Goal: Find specific page/section: Find specific page/section

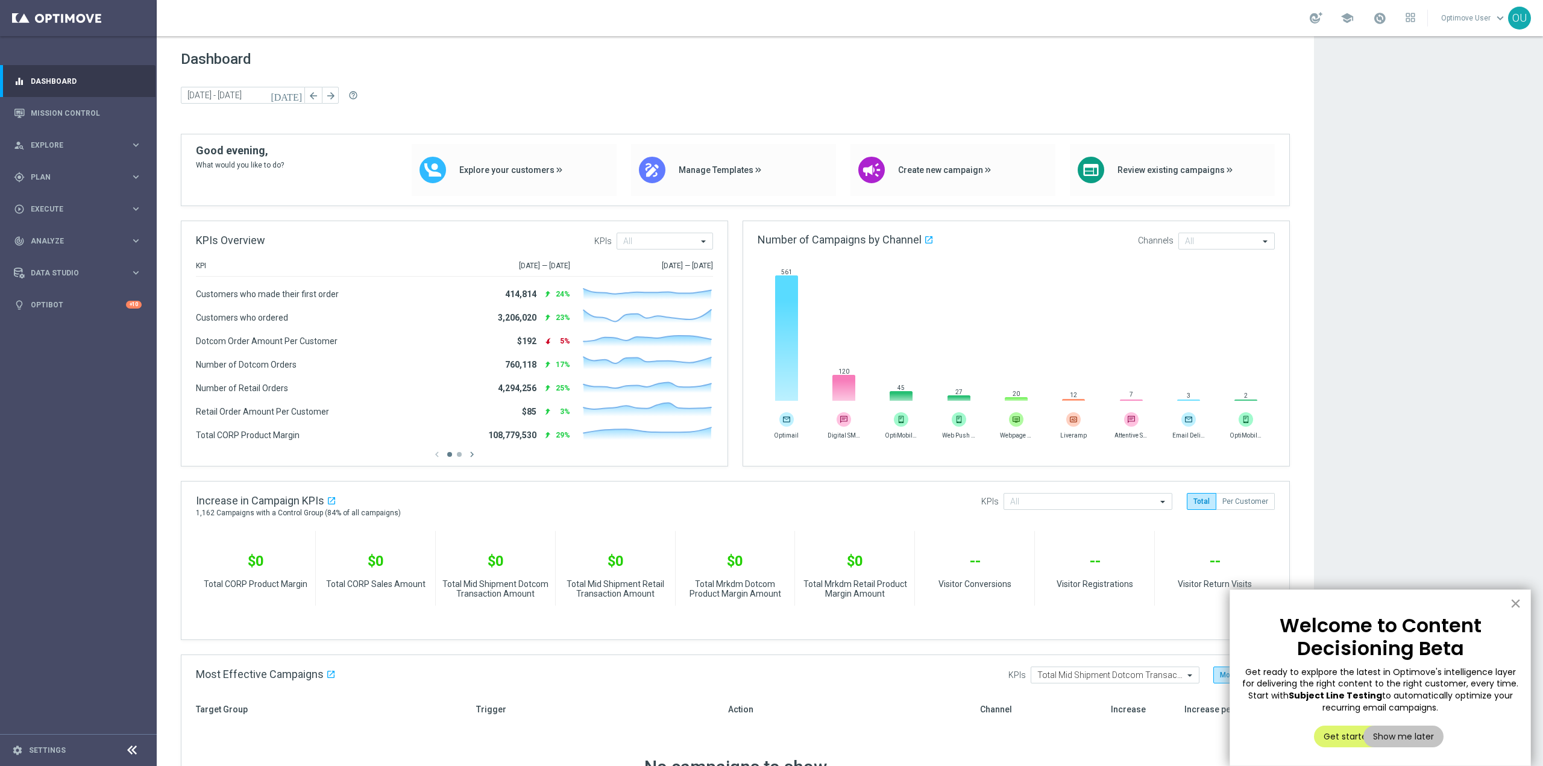
click at [1511, 599] on button "×" at bounding box center [1515, 603] width 11 height 19
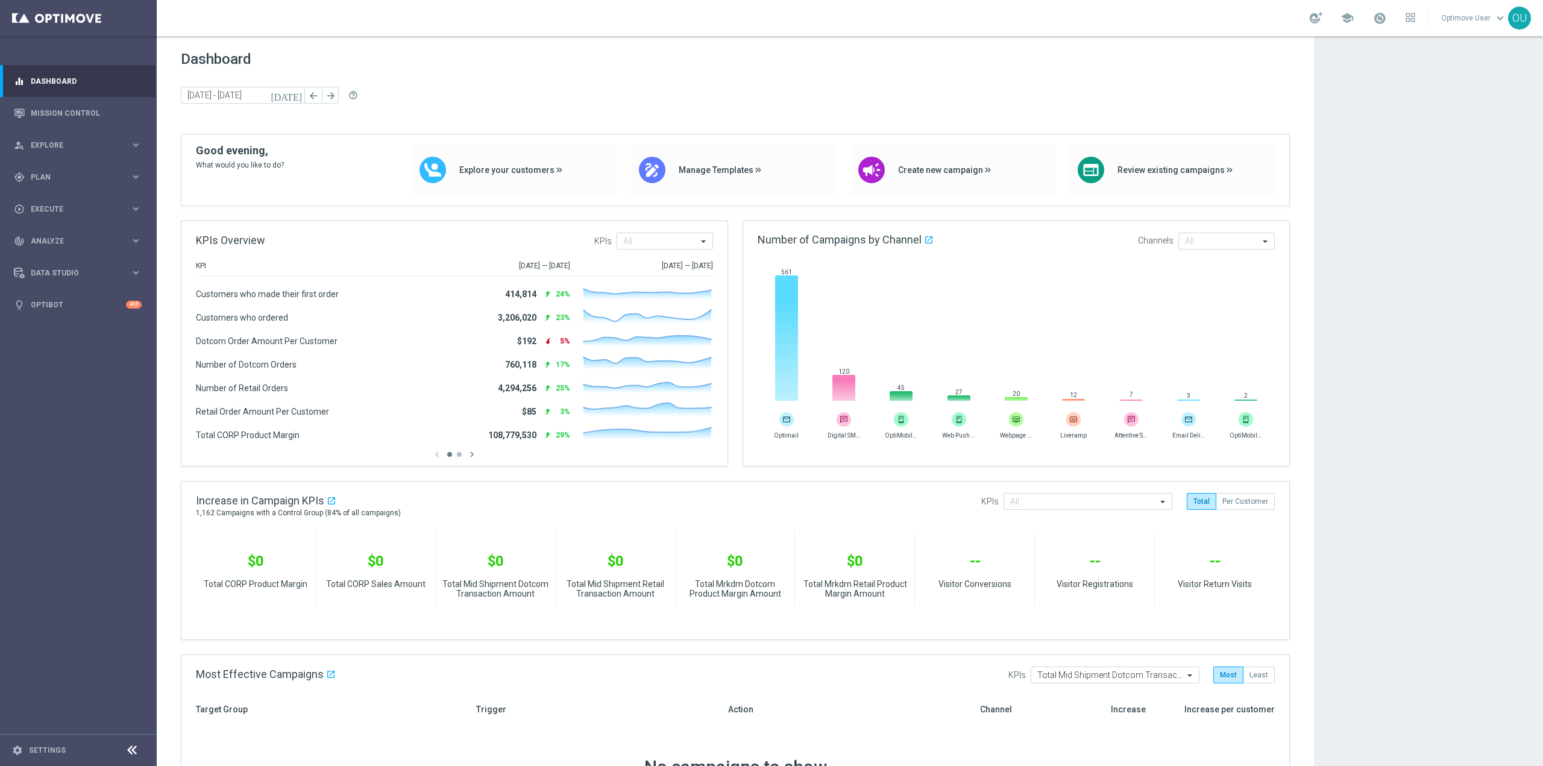
click at [1407, 212] on app-dashboard-grid "Dashboard [DATE] [DATE] - [DATE] arrow_back arrow_forward help_outline KPIs Ove…" at bounding box center [850, 736] width 1387 height 1400
